Goal: Obtain resource: Download file/media

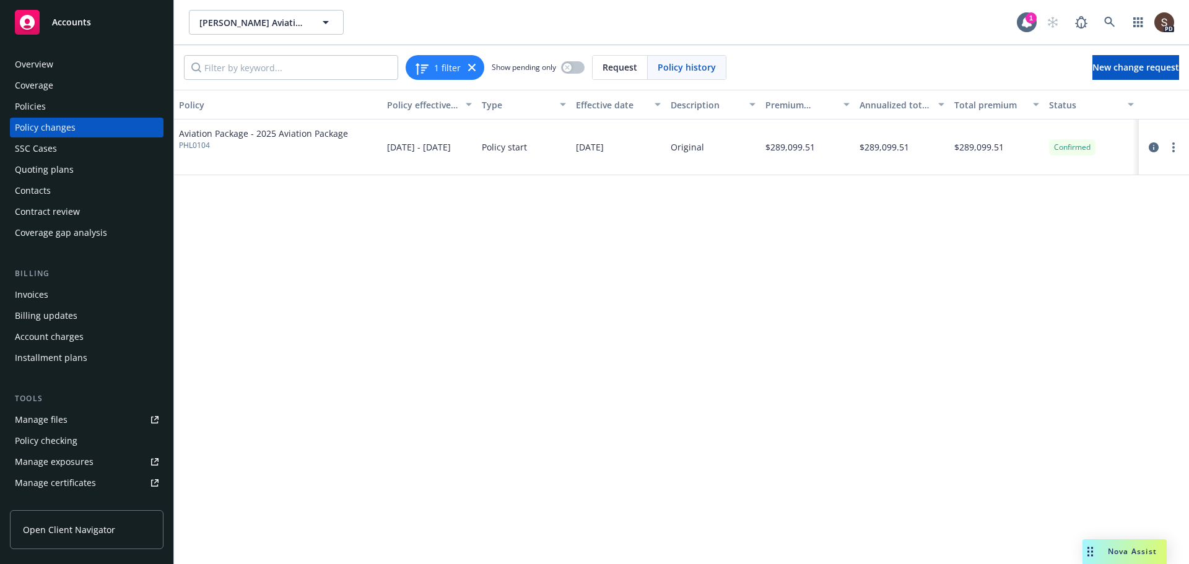
click at [41, 423] on div "Manage files" at bounding box center [41, 420] width 53 height 20
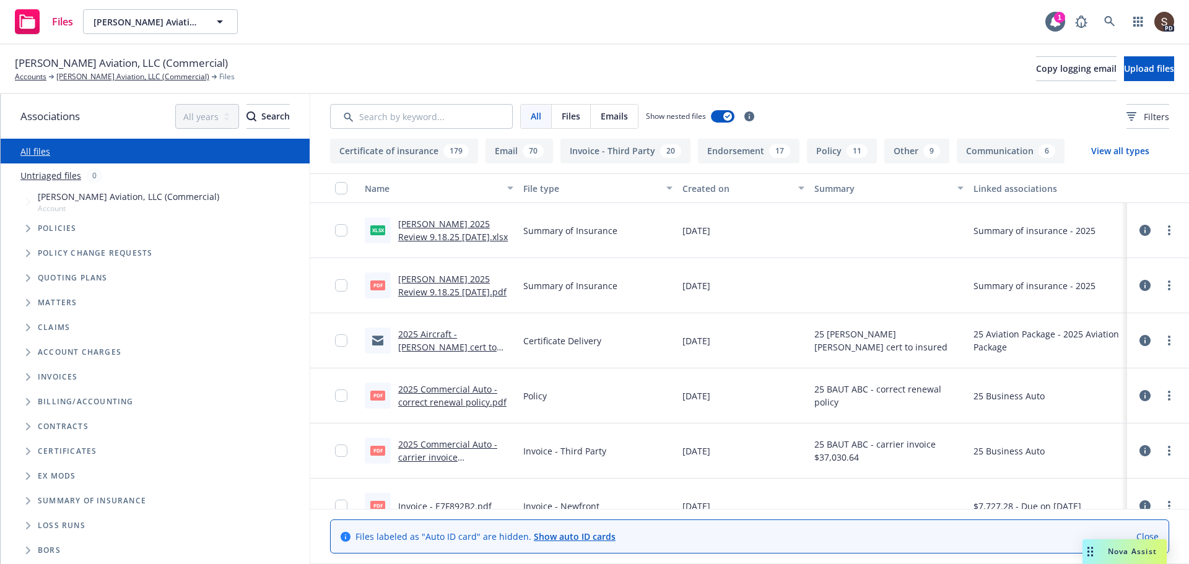
click at [461, 275] on link "[PERSON_NAME] 2025 Review 9.18.25 [DATE].pdf" at bounding box center [452, 285] width 108 height 25
